Goal: Download file/media

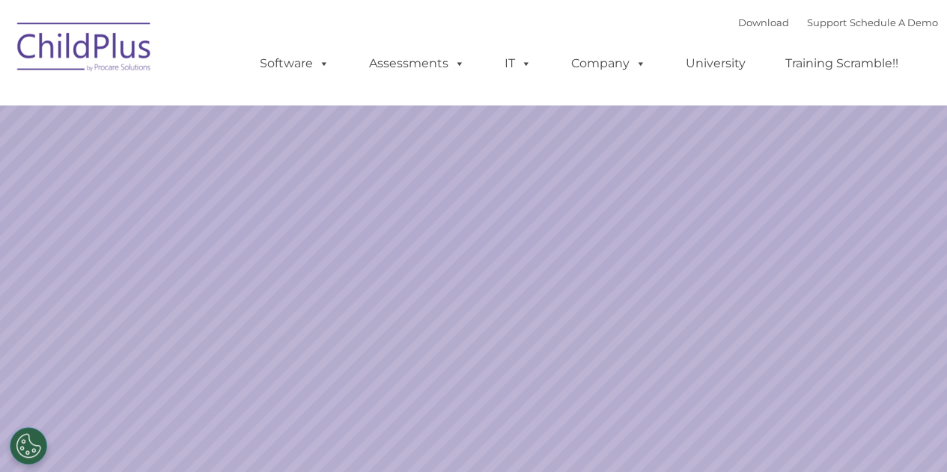
select select "MEDIUM"
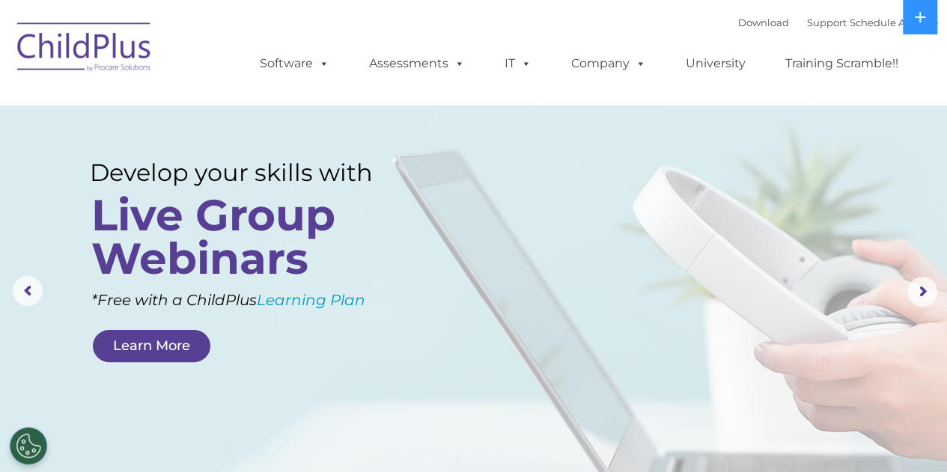
click at [97, 51] on img at bounding box center [85, 49] width 150 height 75
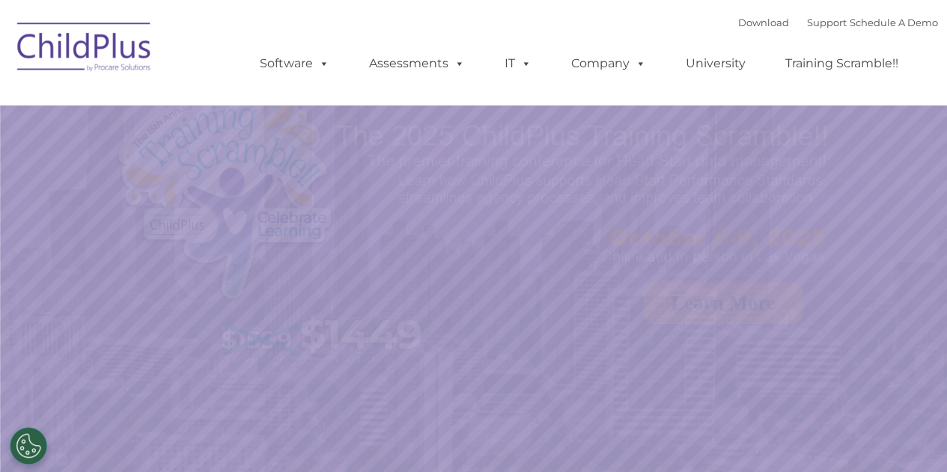
select select "MEDIUM"
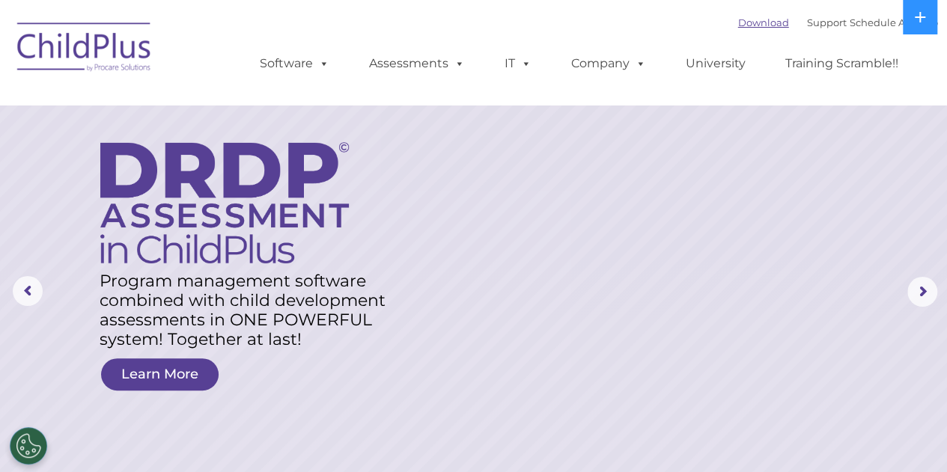
click at [744, 25] on link "Download" at bounding box center [763, 22] width 51 height 12
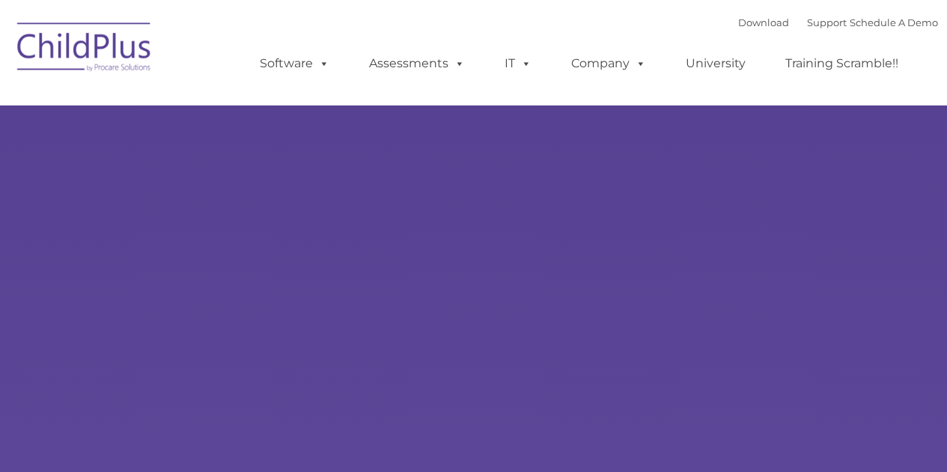
type input ""
select select "MEDIUM"
